Goal: Navigation & Orientation: Find specific page/section

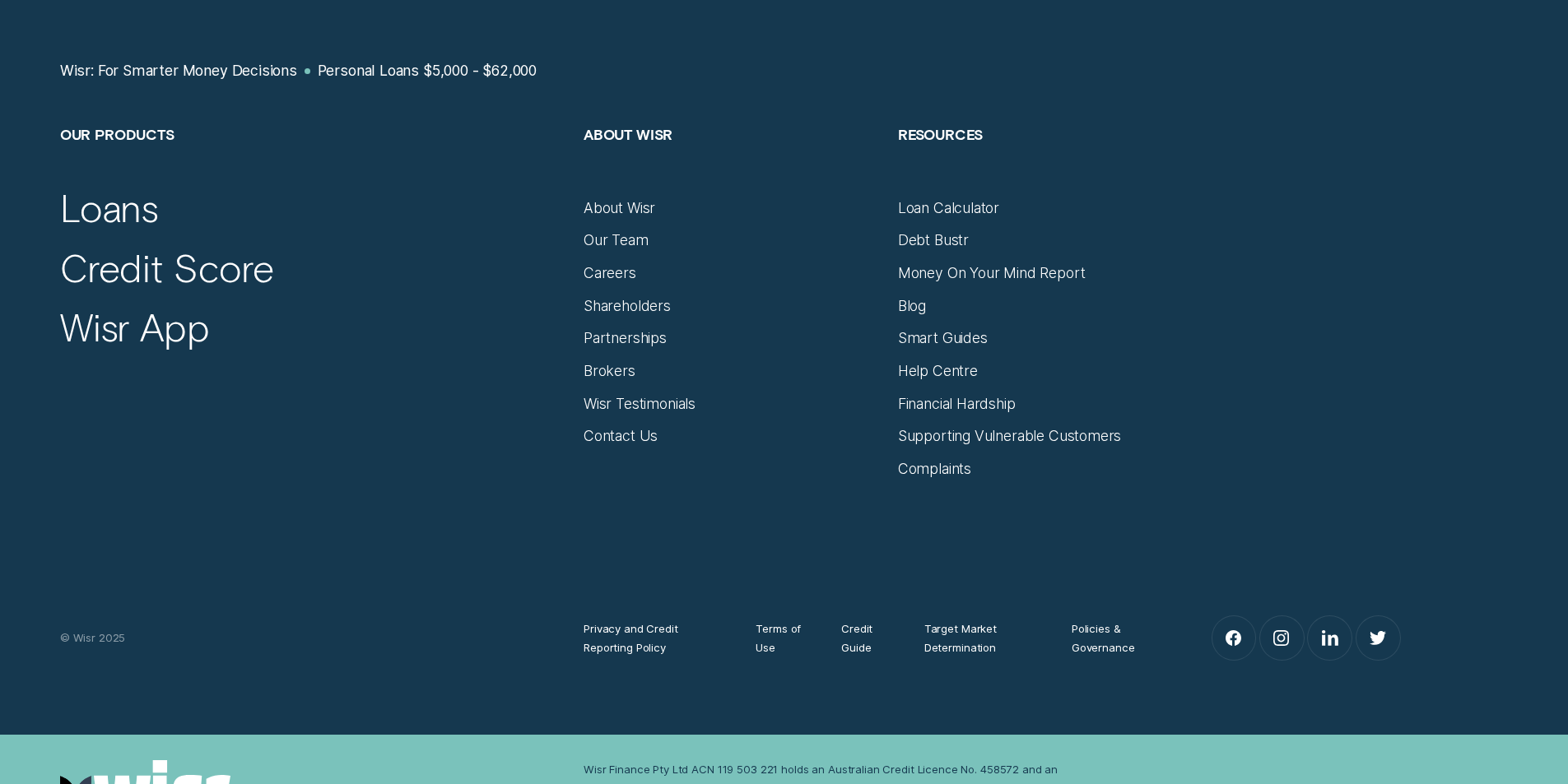
scroll to position [9861, 0]
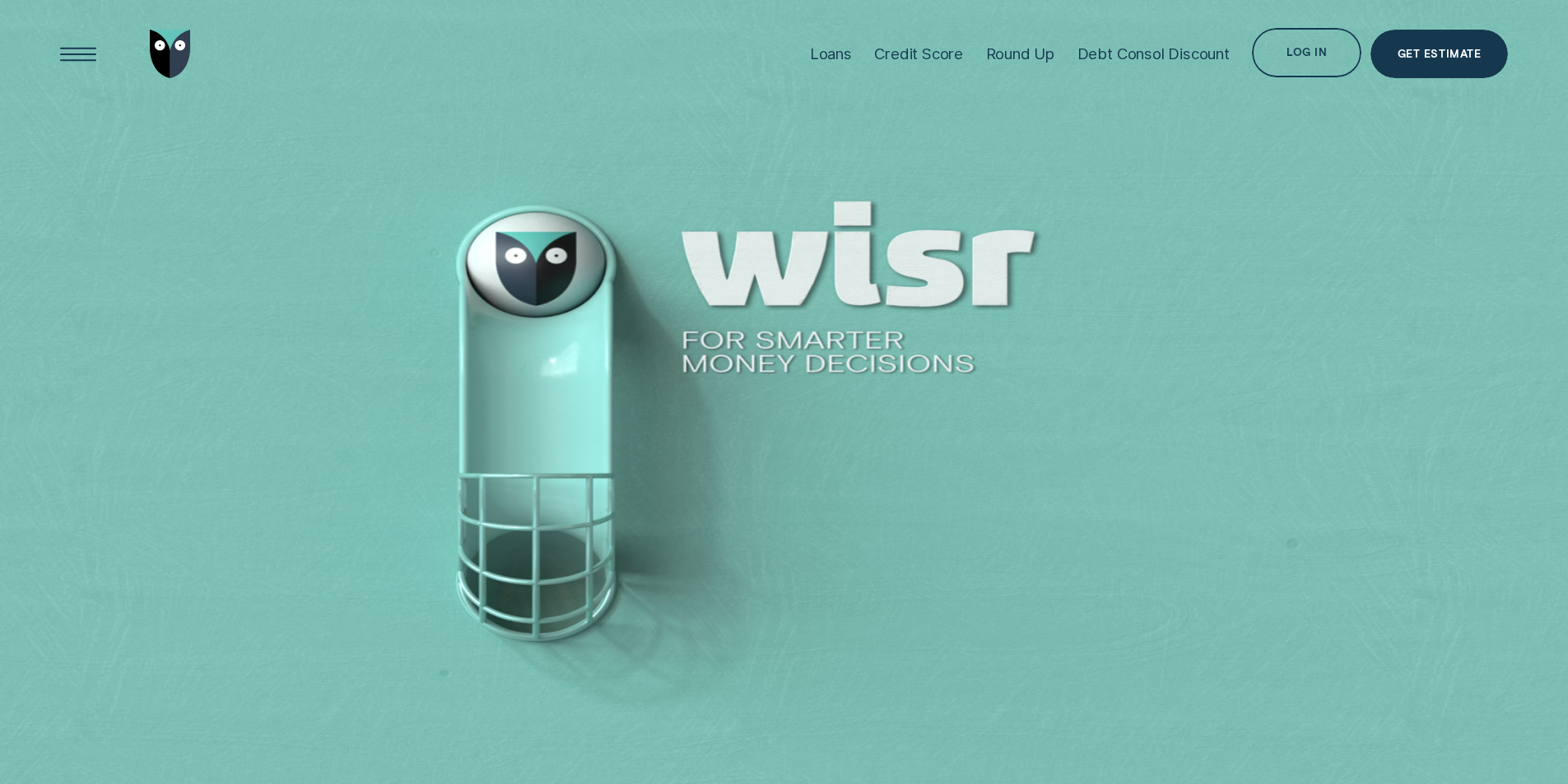
click at [1292, 56] on div "Log in" at bounding box center [1307, 55] width 40 height 10
click at [68, 54] on div "Open Menu" at bounding box center [78, 55] width 70 height 70
click at [81, 54] on div "Open Menu" at bounding box center [78, 55] width 70 height 70
click at [1321, 50] on div "Log in" at bounding box center [1307, 55] width 40 height 10
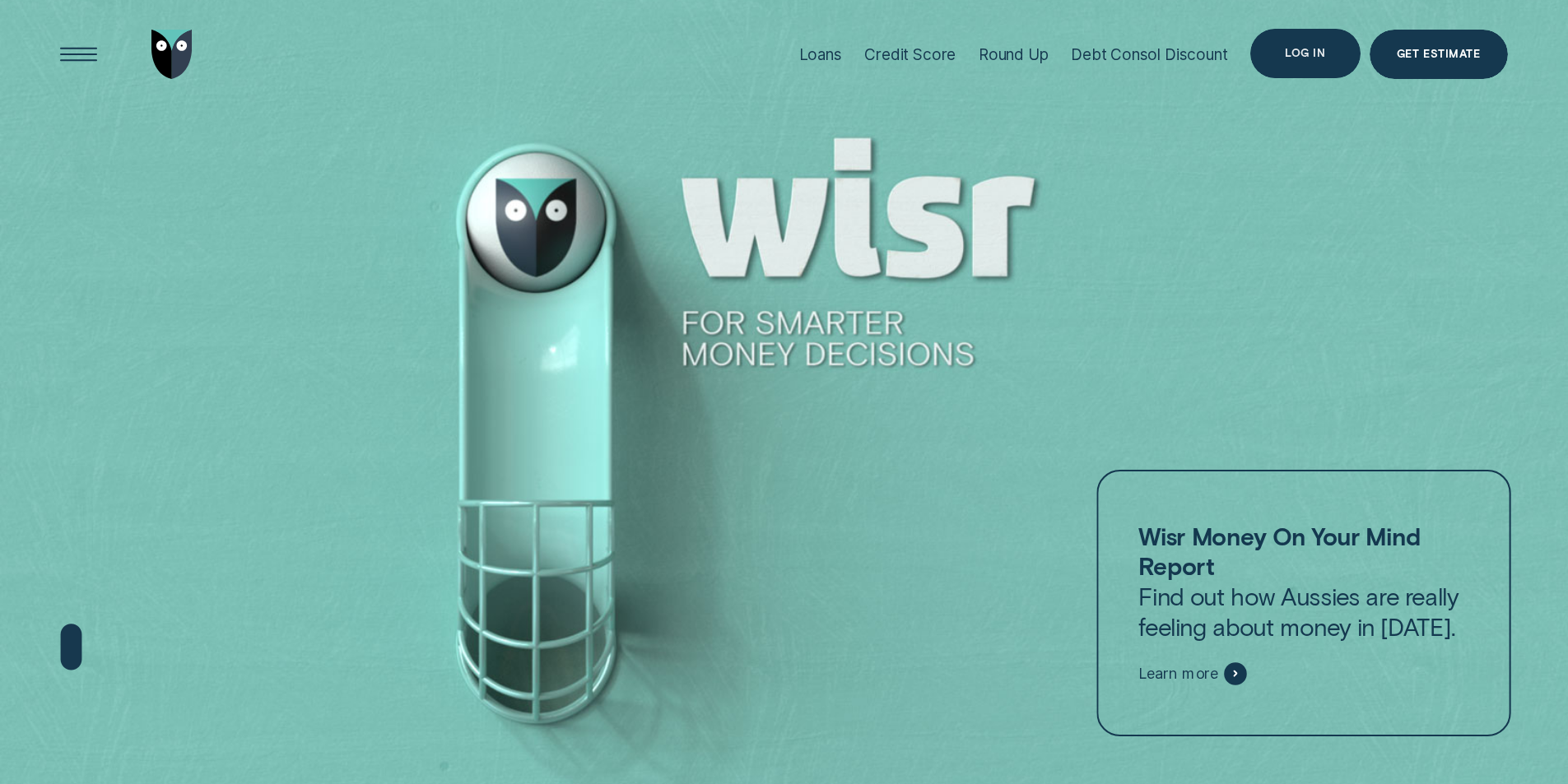
click at [1311, 55] on div "Log in" at bounding box center [1305, 53] width 40 height 10
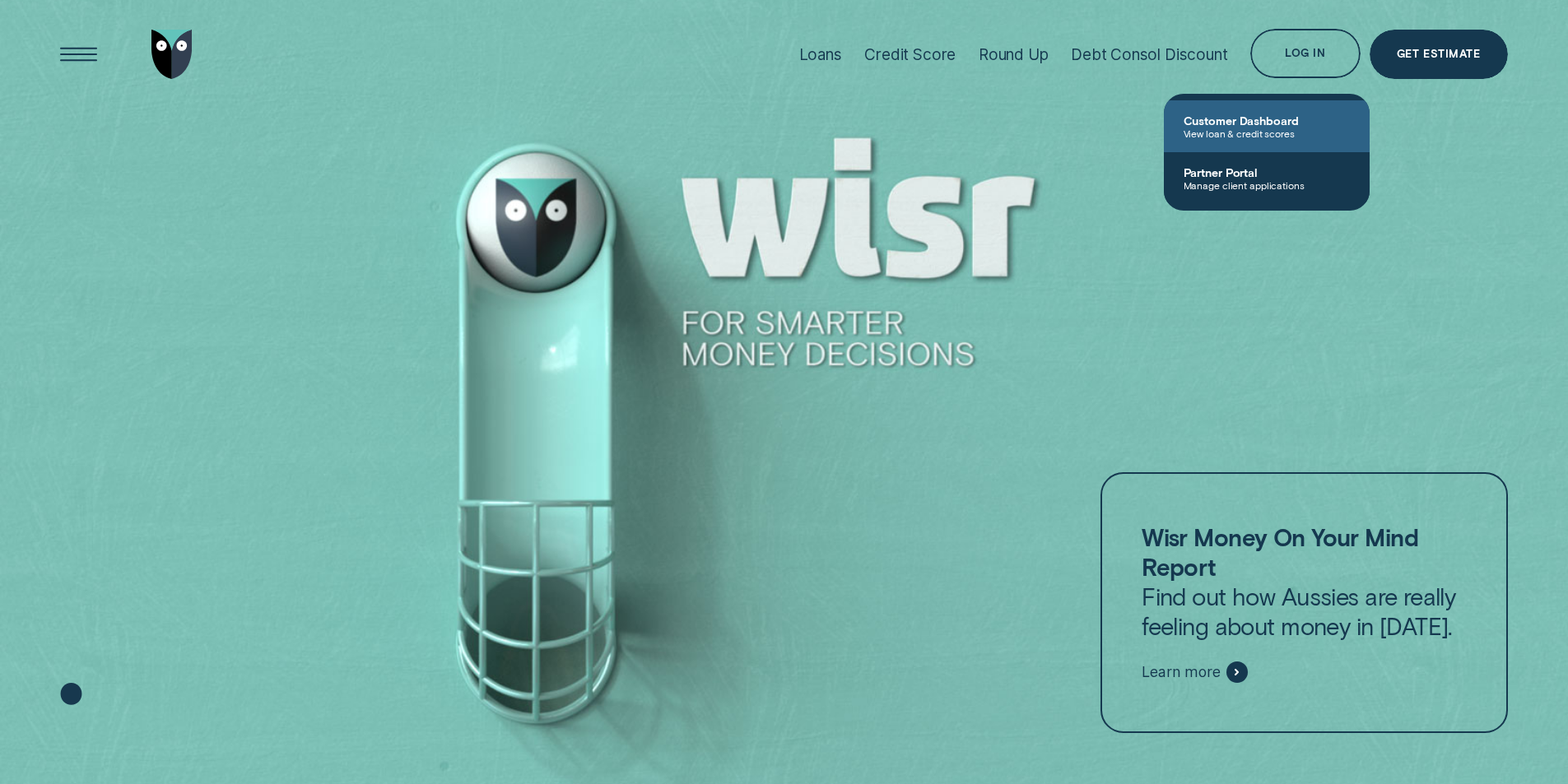
click at [1267, 135] on span "View loan & credit scores" at bounding box center [1266, 133] width 166 height 11
